Goal: Check status: Check status

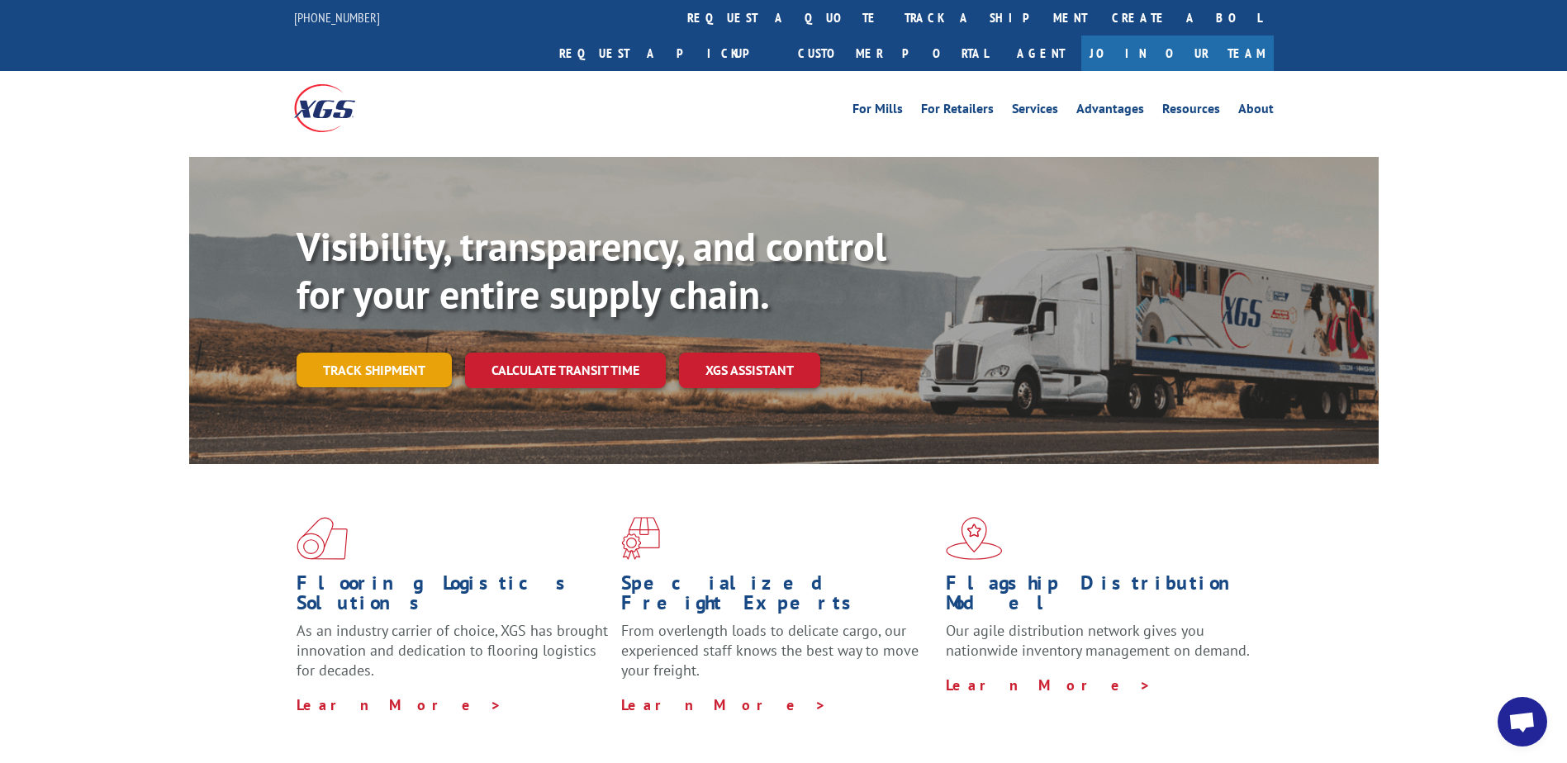
click at [387, 353] on link "Track shipment" at bounding box center [374, 370] width 155 height 35
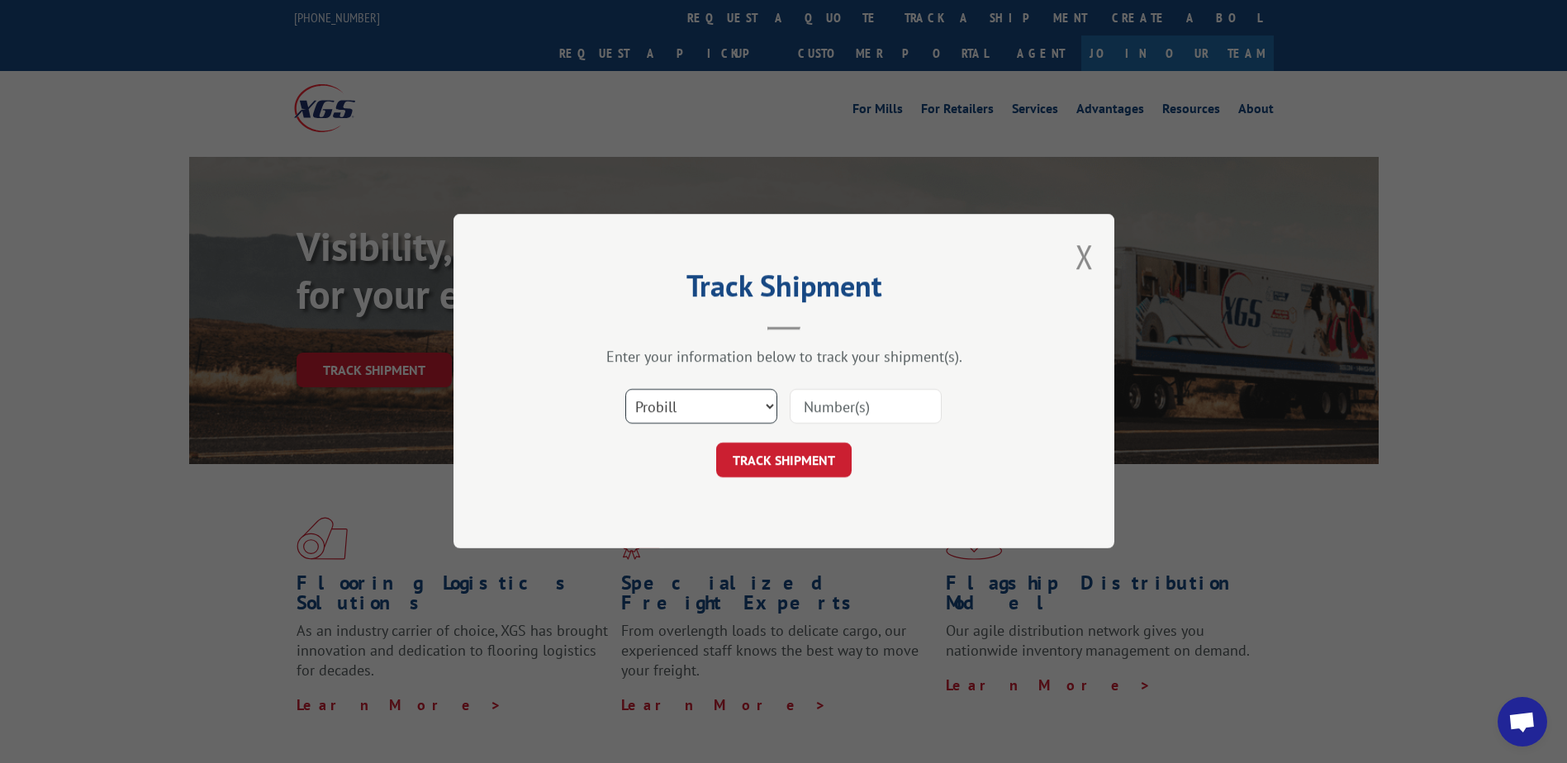
click at [729, 400] on select "Select category... Probill BOL PO" at bounding box center [701, 407] width 152 height 35
select select "bol"
click at [625, 390] on select "Select category... Probill BOL PO" at bounding box center [701, 407] width 152 height 35
paste input "2878554"
type input "2878554"
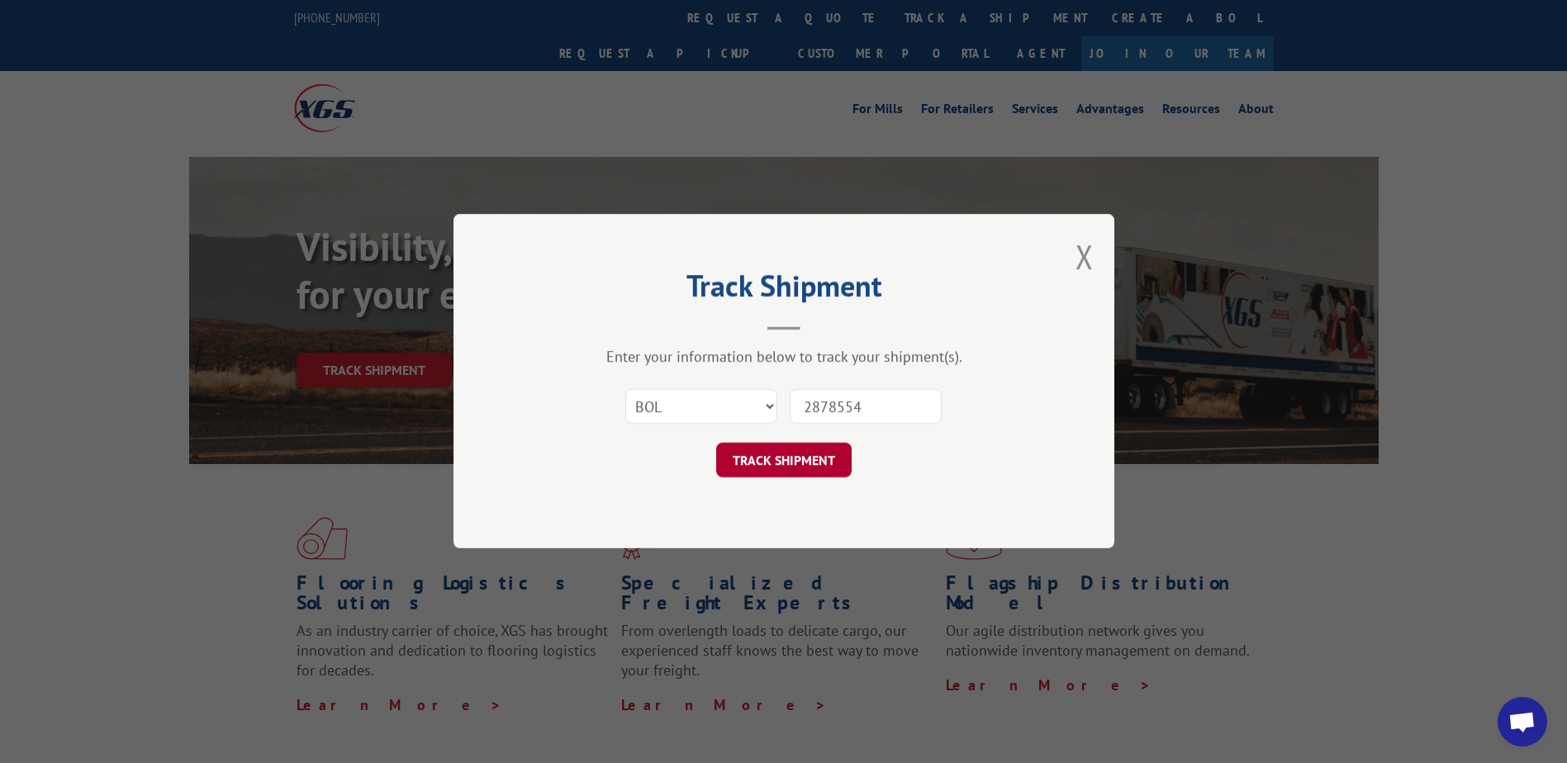
click at [800, 460] on button "TRACK SHIPMENT" at bounding box center [783, 461] width 135 height 35
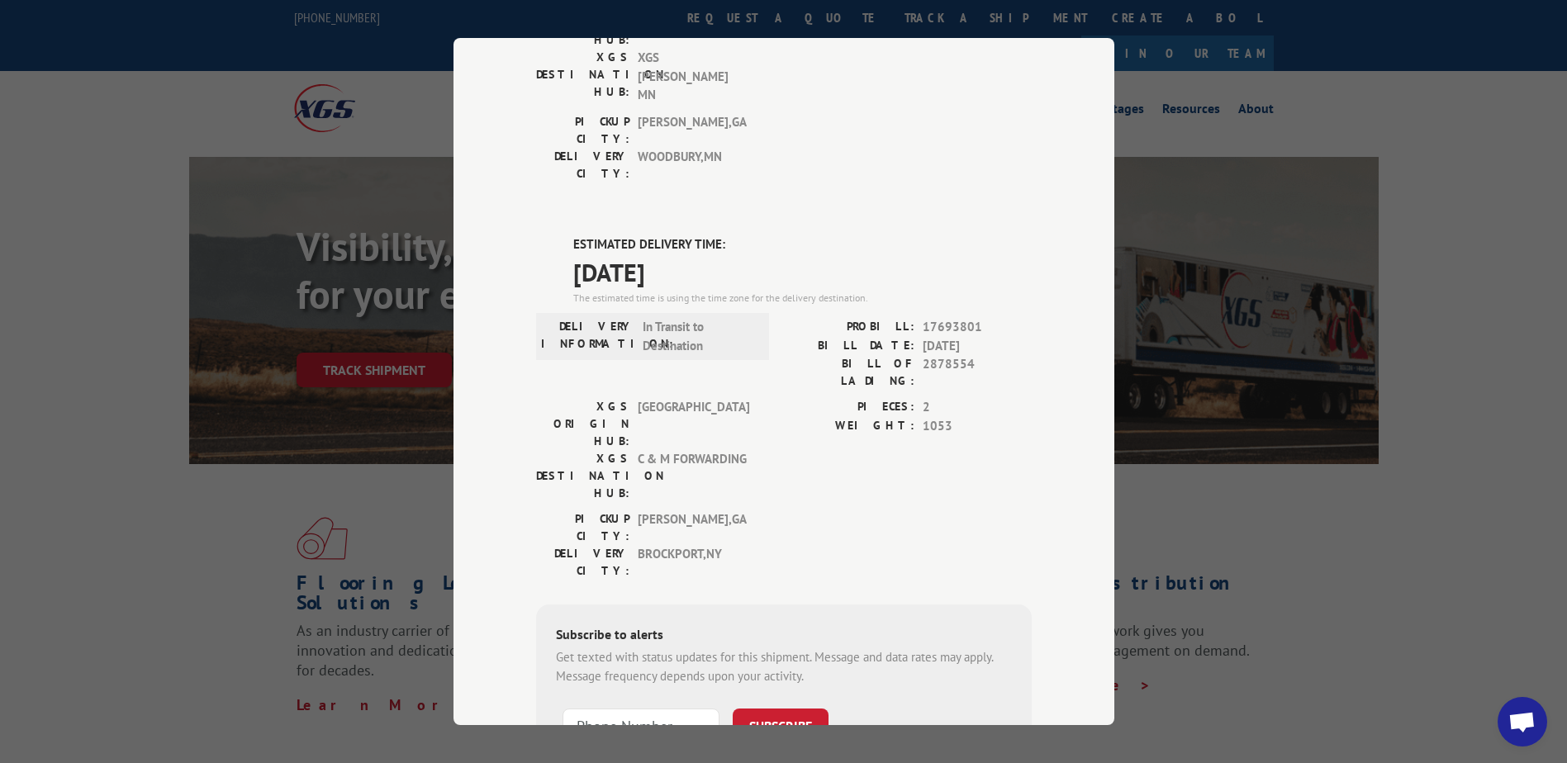
scroll to position [326, 0]
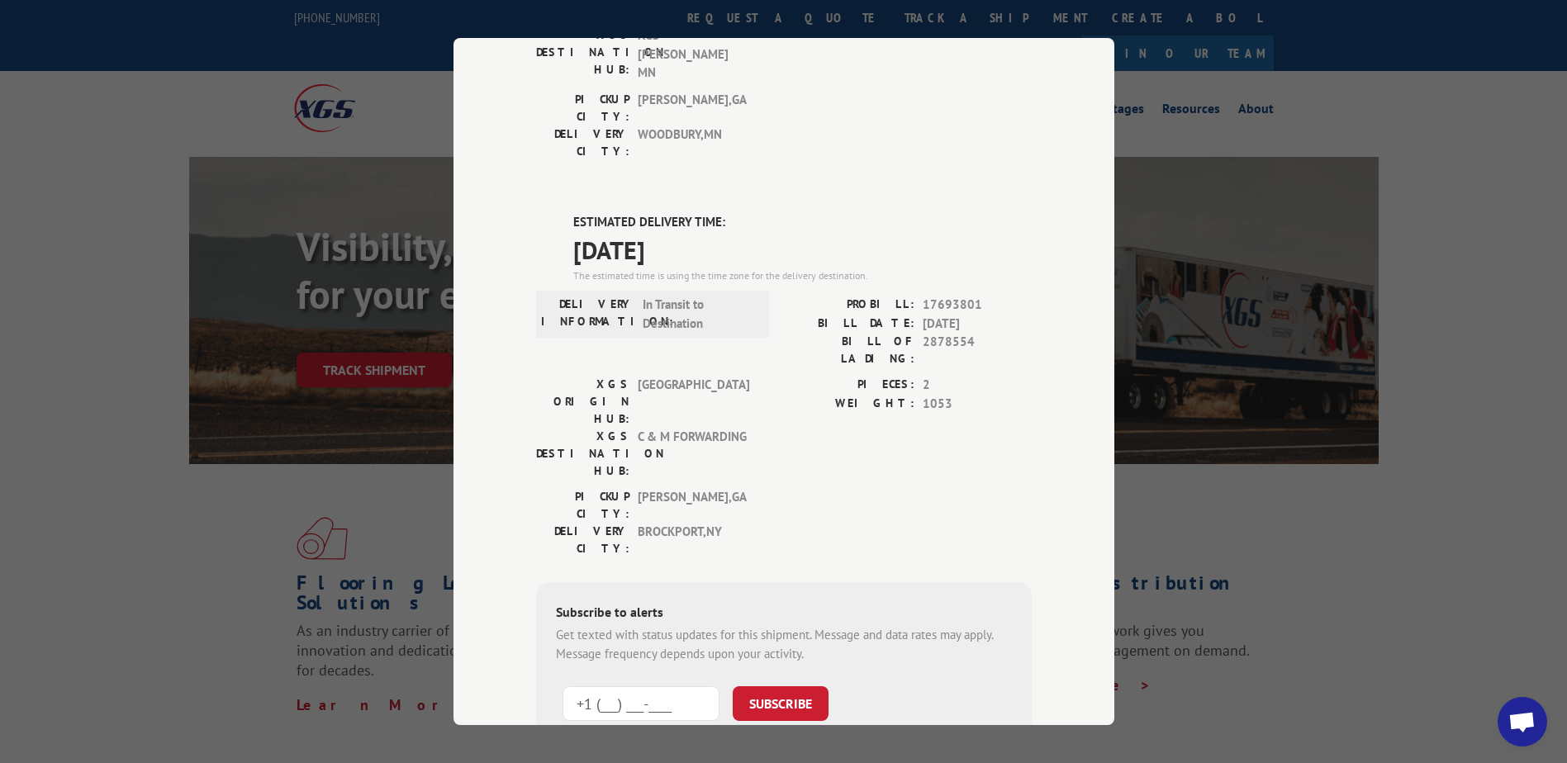
click at [632, 686] on input "+1 (___) ___-____" at bounding box center [641, 703] width 157 height 35
type input "[PHONE_NUMBER]"
click at [776, 686] on button "SUBSCRIBE" at bounding box center [781, 703] width 96 height 35
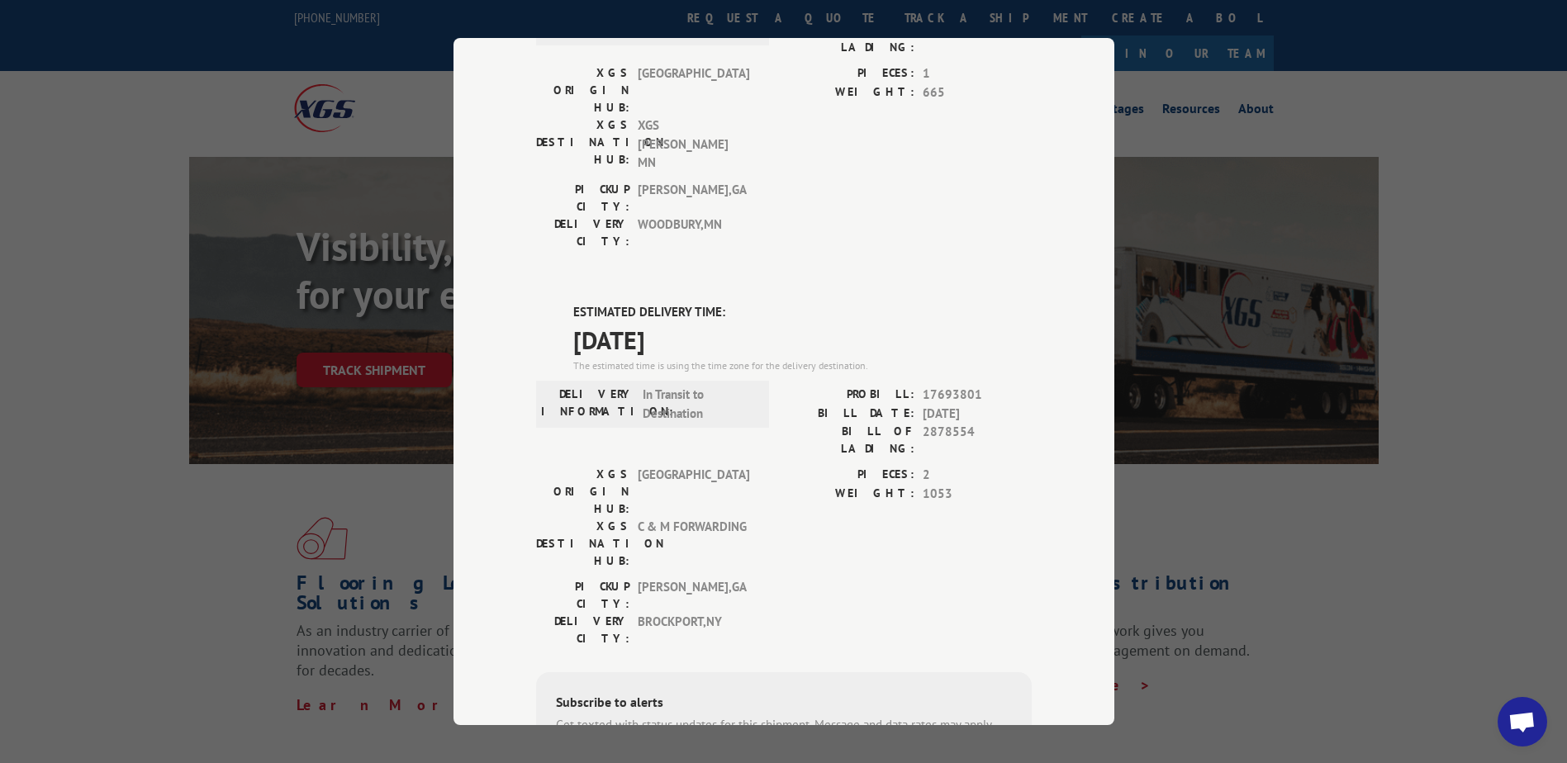
click at [1418, 517] on div "Track Shipment DELIVERED DELIVERY INFORMATION: [DATE] 06:30 am [PERSON_NAME] PR…" at bounding box center [783, 381] width 1567 height 763
